Goal: Transaction & Acquisition: Purchase product/service

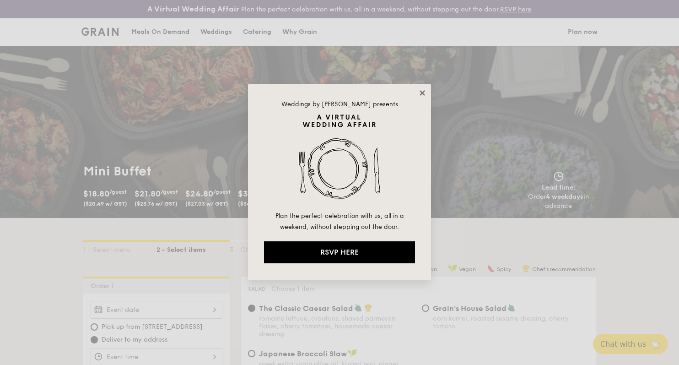
click at [421, 92] on icon at bounding box center [422, 93] width 8 height 8
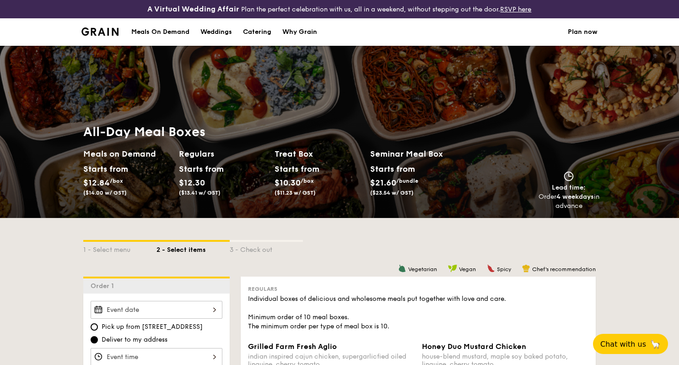
click at [111, 156] on h2 "Meals on Demand" at bounding box center [127, 153] width 88 height 13
click at [108, 168] on div "Starts from" at bounding box center [103, 169] width 41 height 14
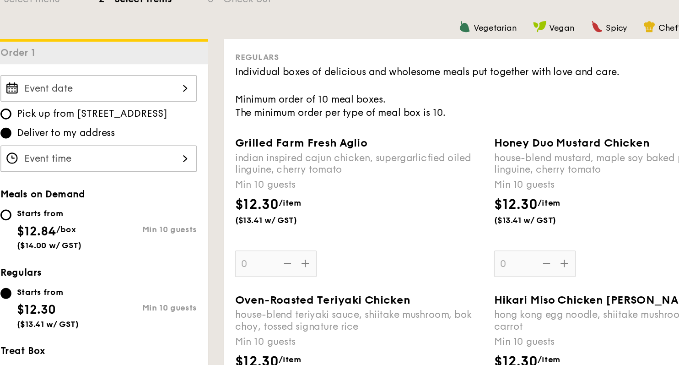
scroll to position [137, 0]
